Goal: Task Accomplishment & Management: Manage account settings

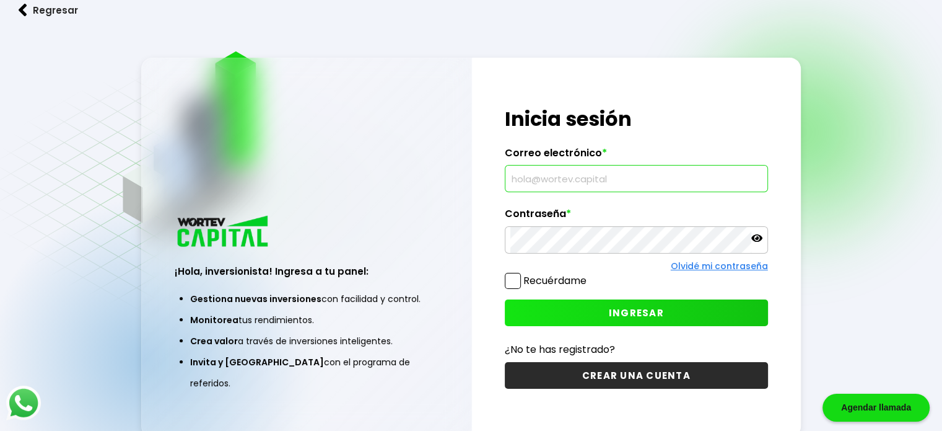
click at [538, 176] on input "text" at bounding box center [637, 178] width 252 height 26
type input "[EMAIL_ADDRESS][DOMAIN_NAME]"
click at [511, 279] on span at bounding box center [513, 281] width 16 height 16
click at [589, 274] on input "Recuérdame" at bounding box center [589, 274] width 0 height 0
click at [613, 312] on span "INGRESAR" at bounding box center [636, 312] width 55 height 13
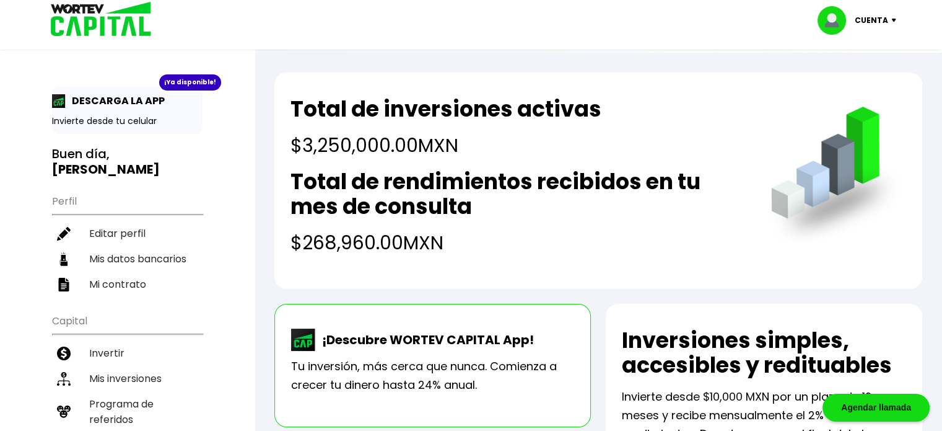
click at [893, 19] on img at bounding box center [896, 21] width 17 height 4
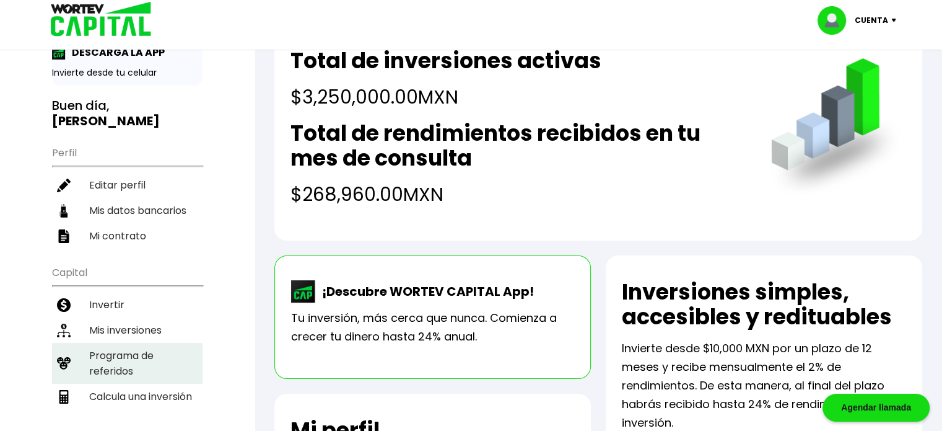
scroll to position [62, 0]
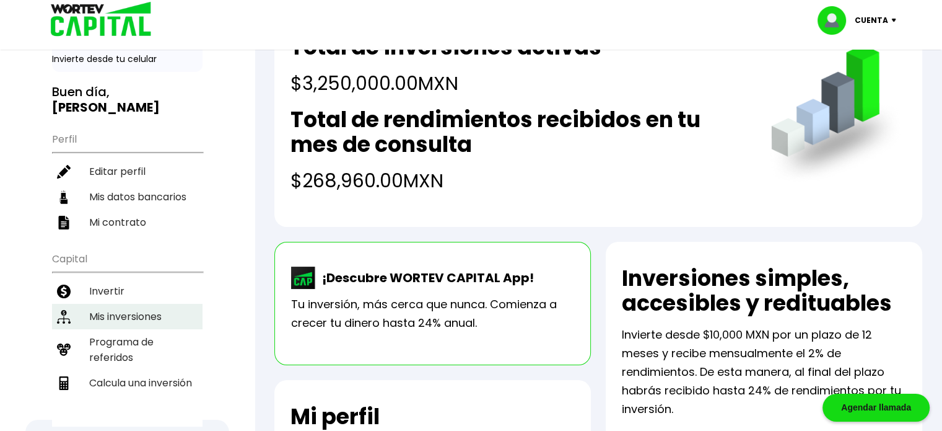
click at [138, 304] on li "Mis inversiones" at bounding box center [127, 316] width 151 height 25
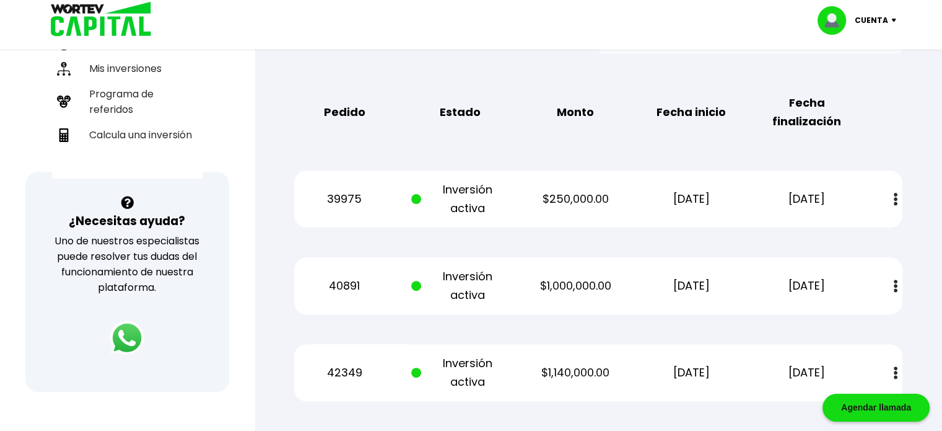
scroll to position [372, 0]
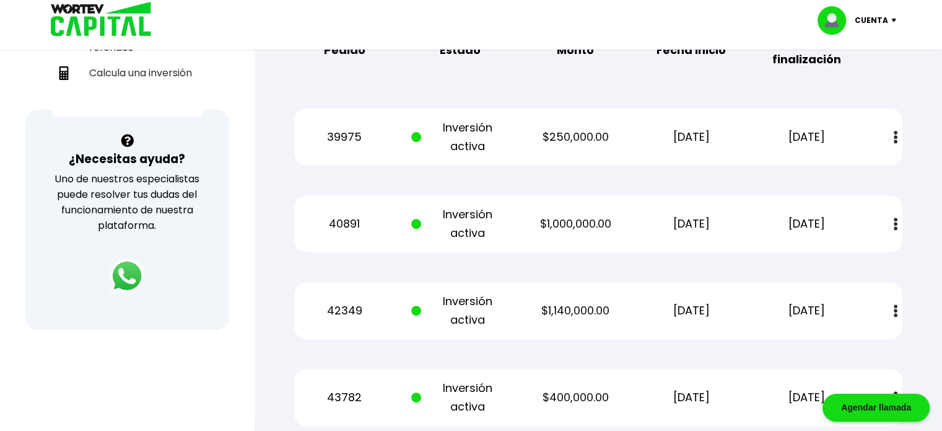
click at [897, 136] on img at bounding box center [896, 137] width 4 height 13
click at [845, 169] on link "Estado de cuenta" at bounding box center [813, 170] width 87 height 15
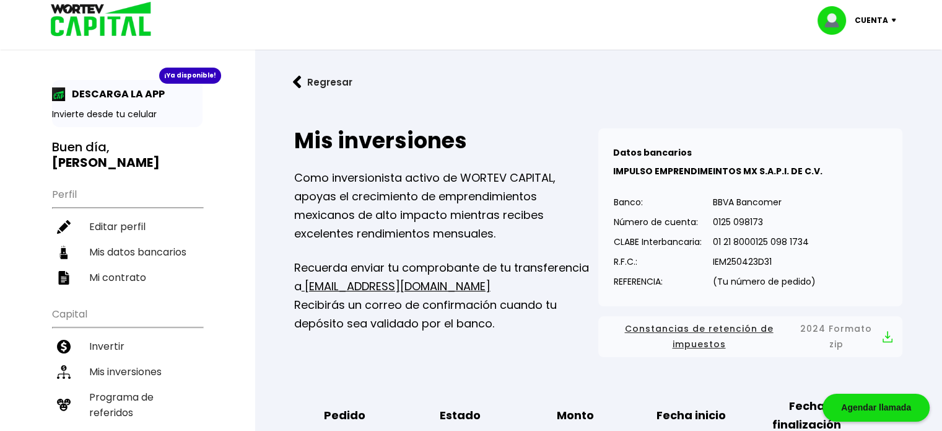
scroll to position [0, 0]
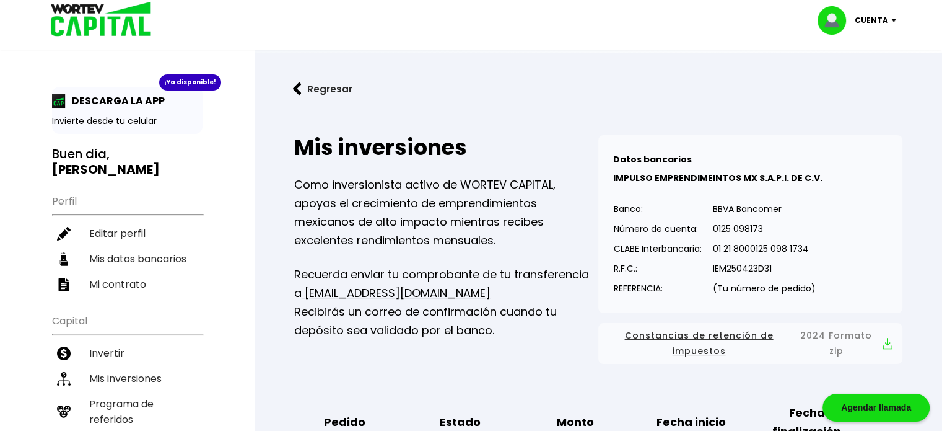
click at [894, 19] on img at bounding box center [896, 21] width 17 height 4
click at [858, 81] on li "Cerrar sesión" at bounding box center [858, 82] width 99 height 25
